Goal: Task Accomplishment & Management: Manage account settings

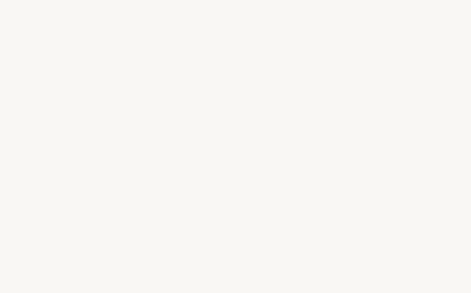
select select "US"
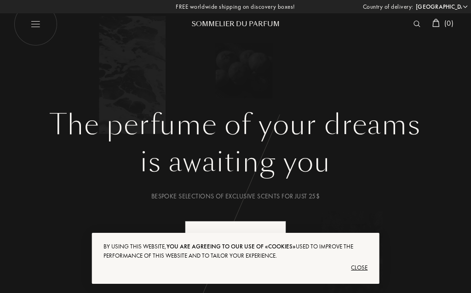
click at [89, 103] on div "The perfume of your dreams is awaiting you Bespoke selections of exclusive scen…" at bounding box center [235, 162] width 471 height 325
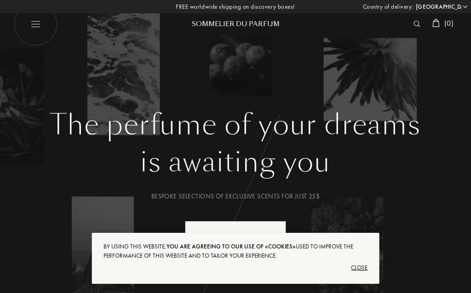
click at [30, 23] on img at bounding box center [36, 24] width 44 height 44
select select "US"
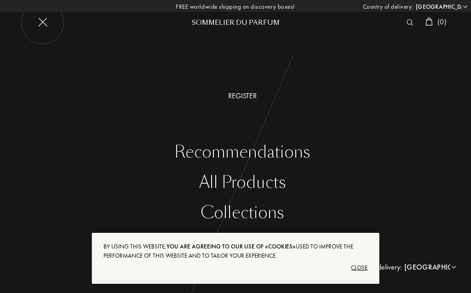
click at [31, 19] on img at bounding box center [43, 23] width 44 height 44
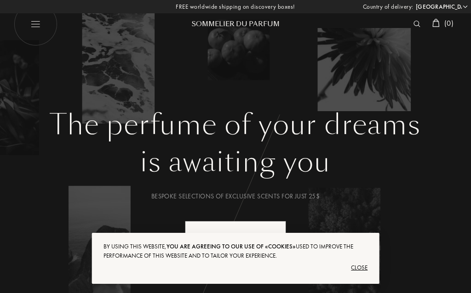
click at [40, 24] on img at bounding box center [36, 24] width 44 height 44
select select "US"
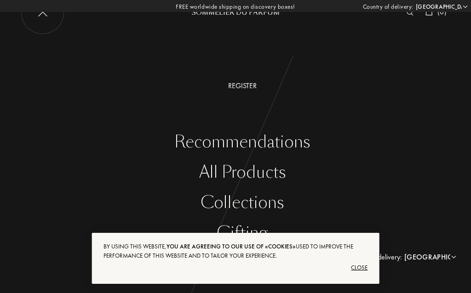
click at [367, 269] on div "Close" at bounding box center [235, 268] width 264 height 15
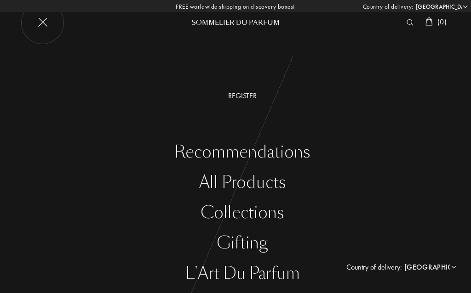
click at [253, 96] on div "Register" at bounding box center [242, 96] width 457 height 11
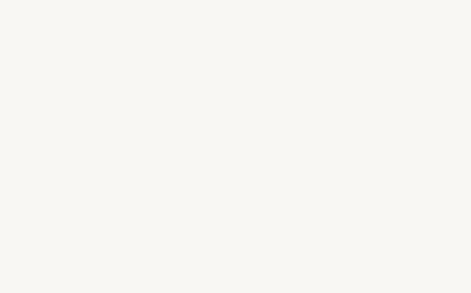
select select "US"
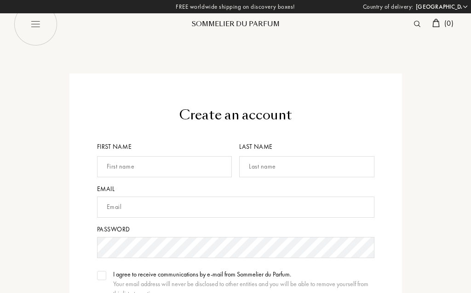
click at [241, 99] on div "Create an account First name Last name Email Password I agree to receive commun…" at bounding box center [235, 267] width 332 height 386
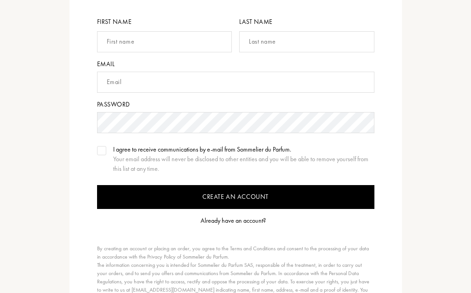
scroll to position [126, 0]
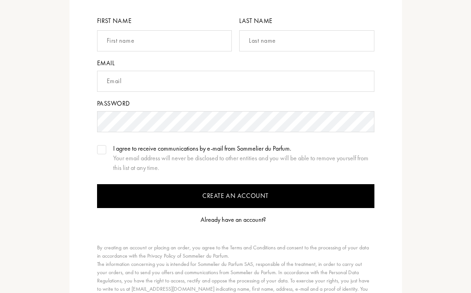
click at [247, 223] on div "Already have an account?" at bounding box center [232, 220] width 65 height 10
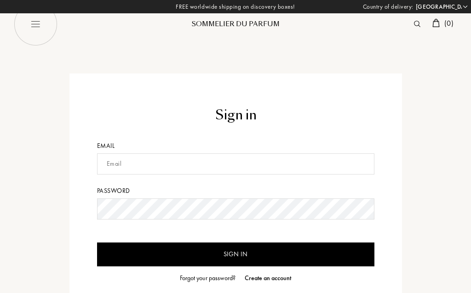
select select "US"
click at [279, 165] on input "text" at bounding box center [235, 164] width 277 height 21
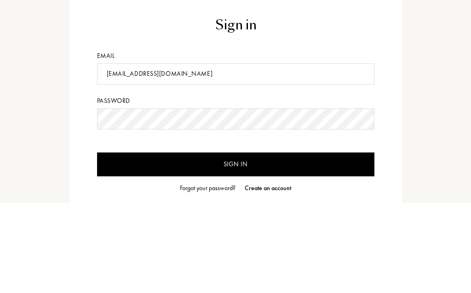
type input "[EMAIL_ADDRESS][DOMAIN_NAME]"
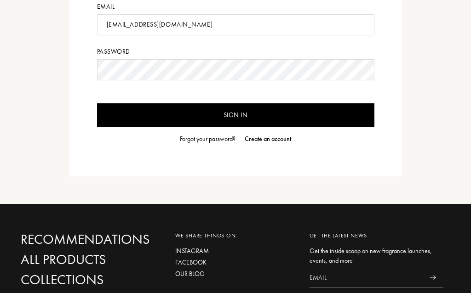
scroll to position [140, 0]
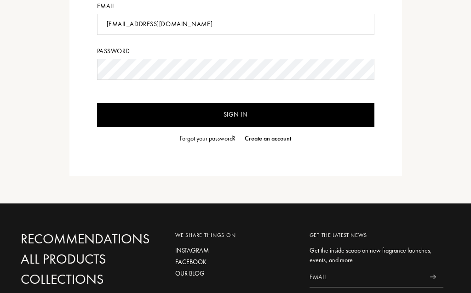
select select "US"
